Goal: Information Seeking & Learning: Learn about a topic

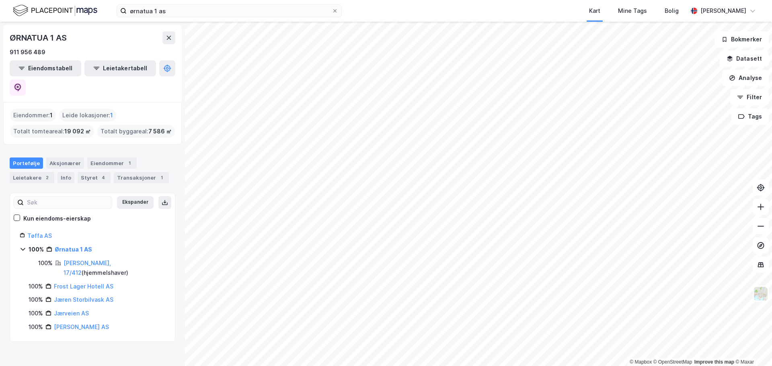
drag, startPoint x: 13, startPoint y: 157, endPoint x: 105, endPoint y: 86, distance: 116.3
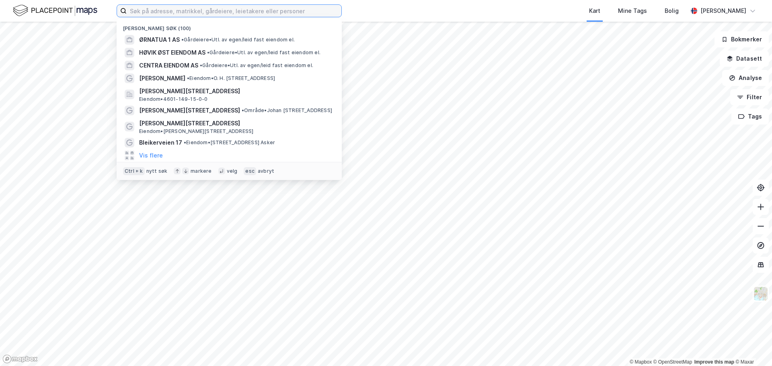
click at [162, 13] on input at bounding box center [234, 11] width 215 height 12
paste input "[STREET_ADDRESS]"
type input "[STREET_ADDRESS]"
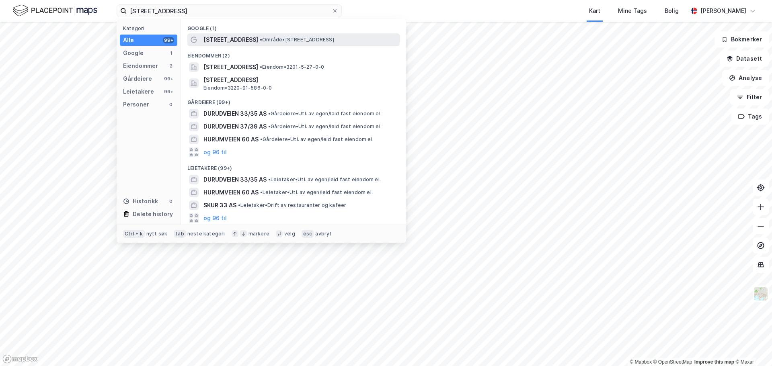
click at [209, 43] on span "[STREET_ADDRESS]" at bounding box center [230, 40] width 55 height 10
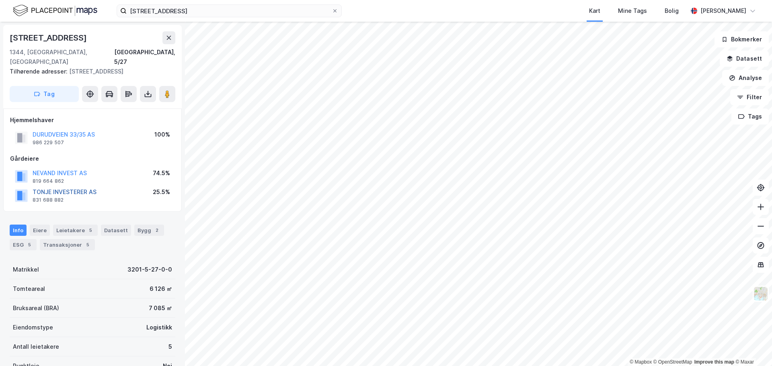
click at [0, 0] on button "TONJE INVESTERER AS" at bounding box center [0, 0] width 0 height 0
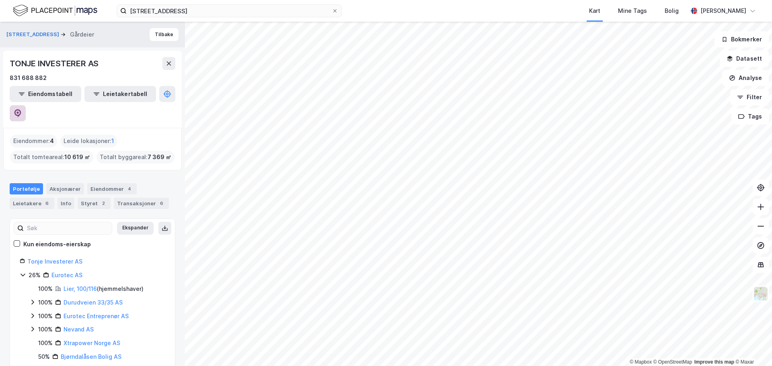
click at [26, 105] on button at bounding box center [18, 113] width 16 height 16
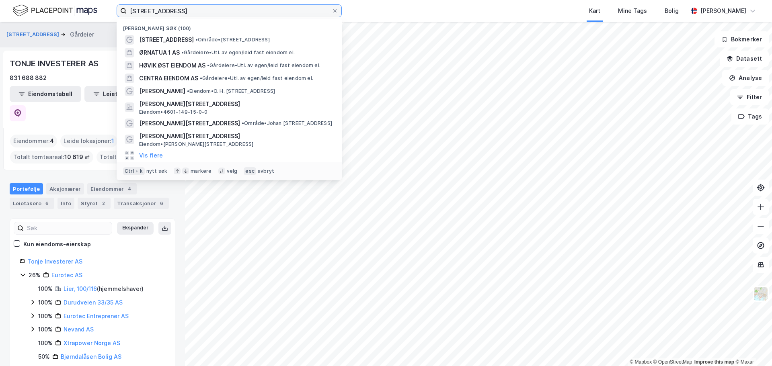
click at [179, 14] on input "[STREET_ADDRESS]" at bounding box center [229, 11] width 205 height 12
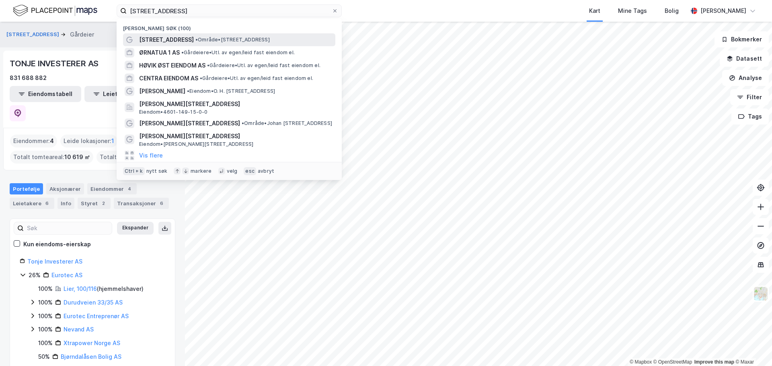
click at [178, 40] on span "[STREET_ADDRESS]" at bounding box center [166, 40] width 55 height 10
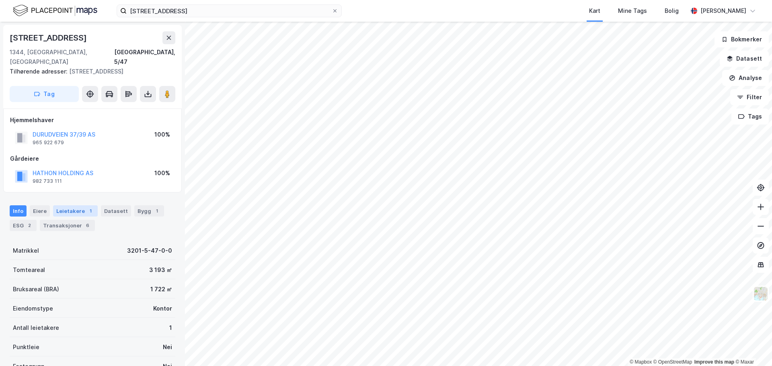
click at [86, 207] on div "1" at bounding box center [90, 211] width 8 height 8
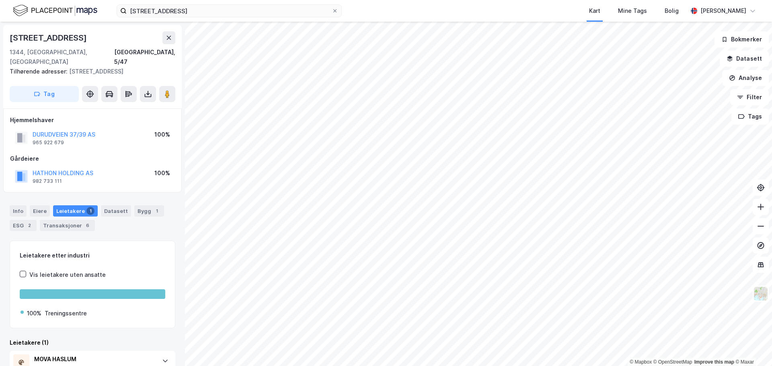
scroll to position [28, 0]
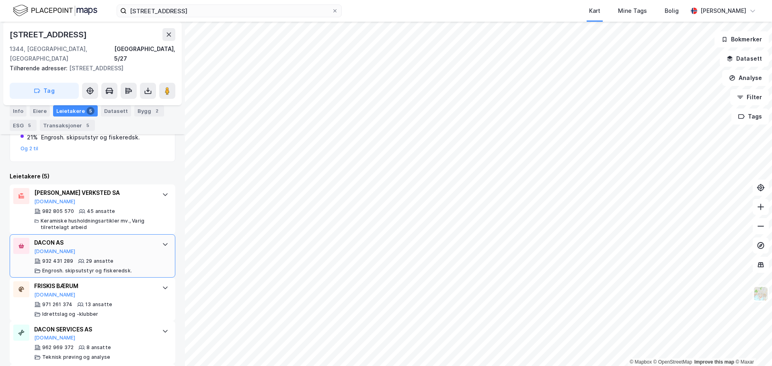
scroll to position [263, 0]
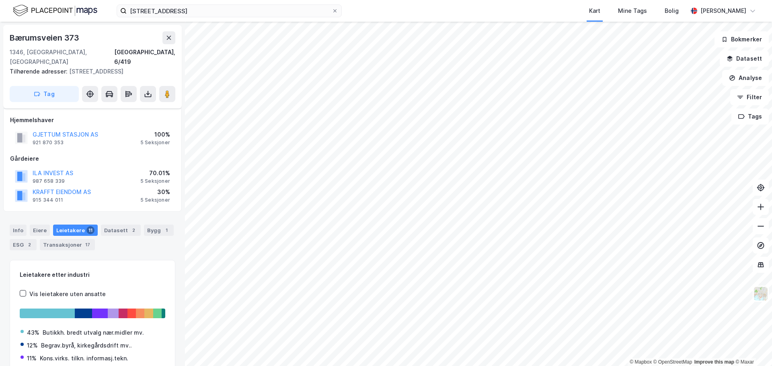
scroll to position [39, 0]
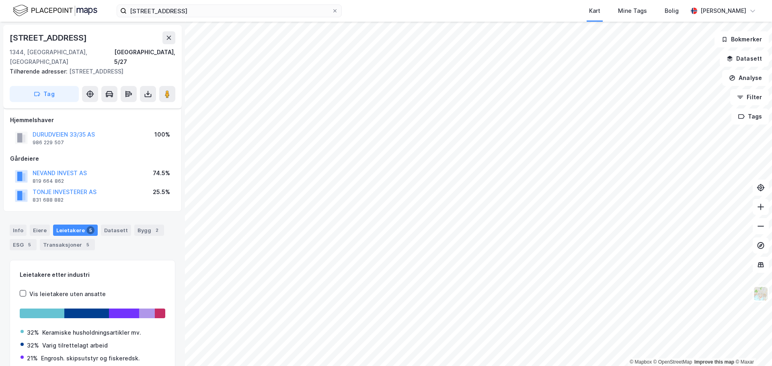
scroll to position [39, 0]
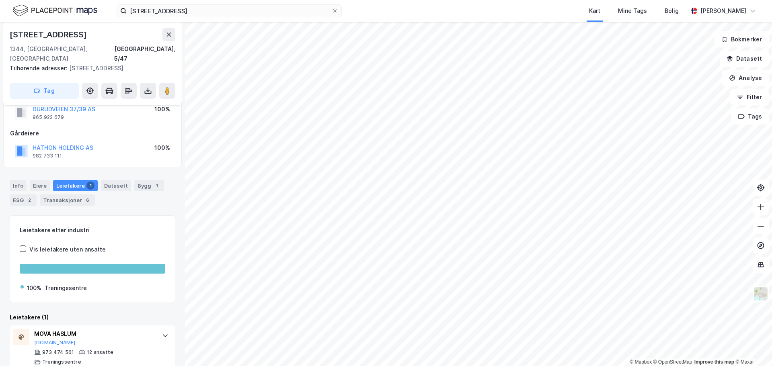
scroll to position [28, 0]
